Goal: Task Accomplishment & Management: Manage account settings

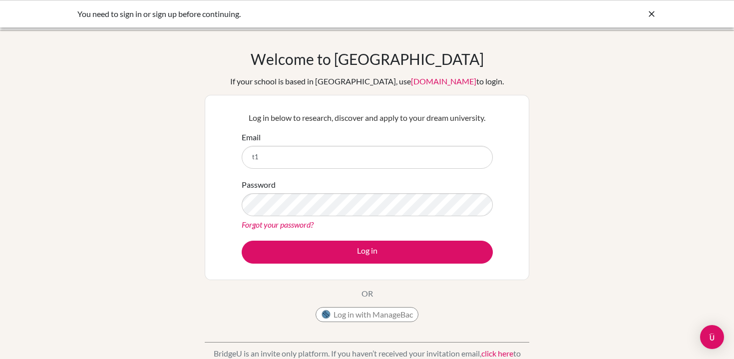
type input "t"
click at [383, 319] on button "Log in with ManageBac" at bounding box center [366, 314] width 103 height 15
click at [454, 160] on input "Email" at bounding box center [367, 157] width 251 height 23
type input "26jeongwonj@swa-jkt.com"
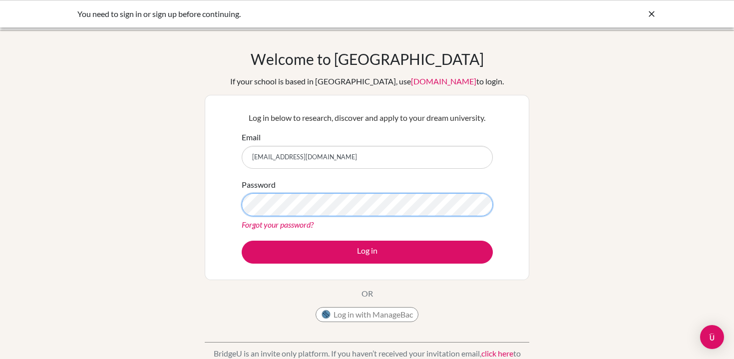
click at [242, 241] on button "Log in" at bounding box center [367, 252] width 251 height 23
